Goal: Information Seeking & Learning: Learn about a topic

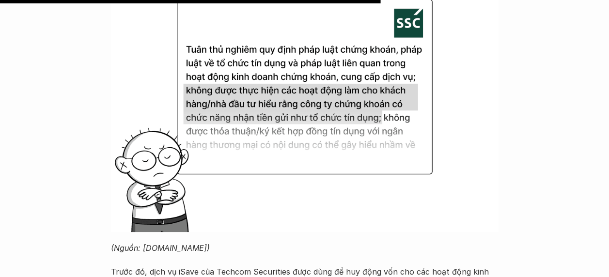
scroll to position [3071, 0]
click at [184, 137] on img at bounding box center [304, 86] width 387 height 290
click at [218, 130] on img at bounding box center [304, 86] width 387 height 290
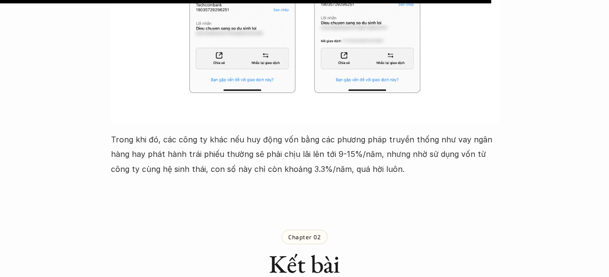
scroll to position [3957, 0]
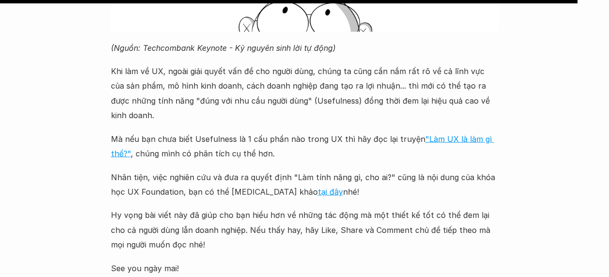
scroll to position [4654, 0]
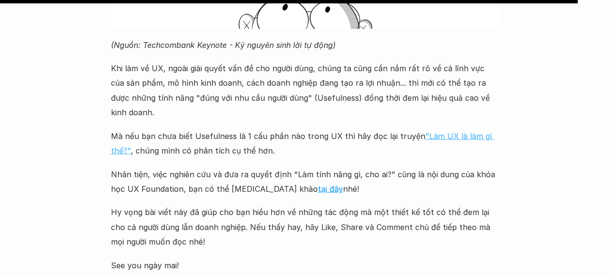
click at [119, 133] on link ""Làm UX là làm gì thế?"" at bounding box center [302, 143] width 383 height 24
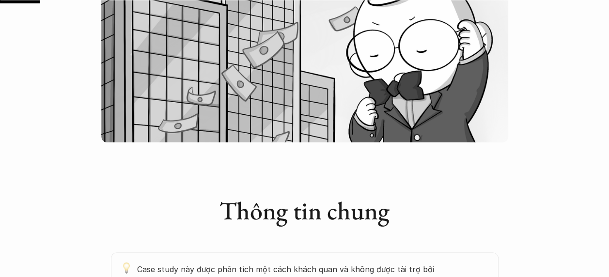
scroll to position [330, 0]
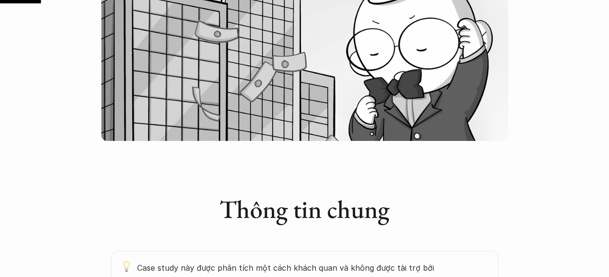
click at [174, 137] on img at bounding box center [304, 5] width 407 height 272
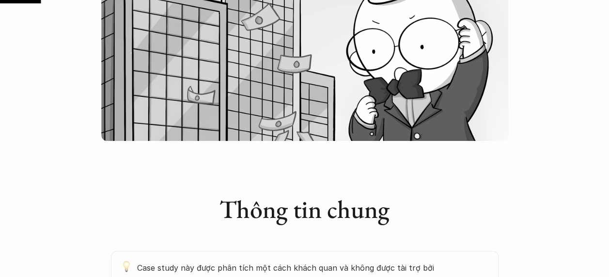
click at [194, 173] on div "Thông tin chung" at bounding box center [304, 200] width 387 height 81
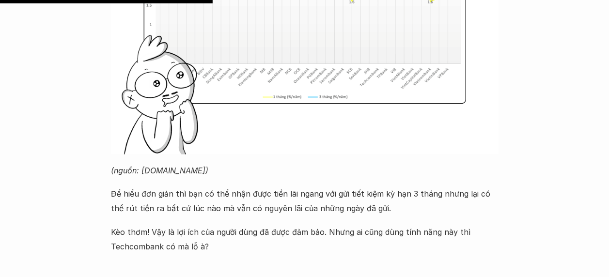
scroll to position [1714, 0]
click at [112, 76] on img at bounding box center [304, 9] width 387 height 290
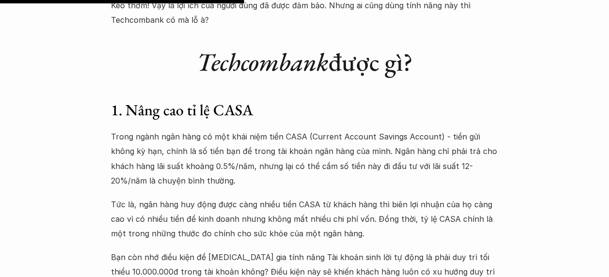
scroll to position [1971, 0]
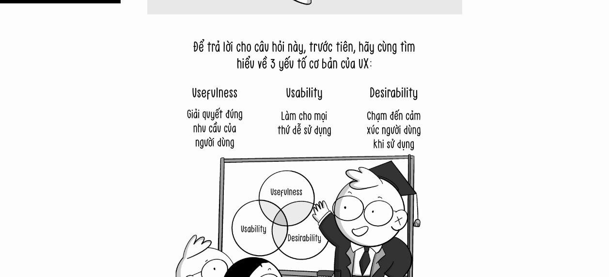
scroll to position [2381, 0]
